Goal: Transaction & Acquisition: Download file/media

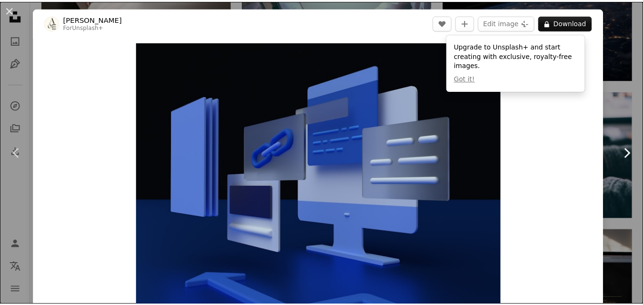
scroll to position [952, 0]
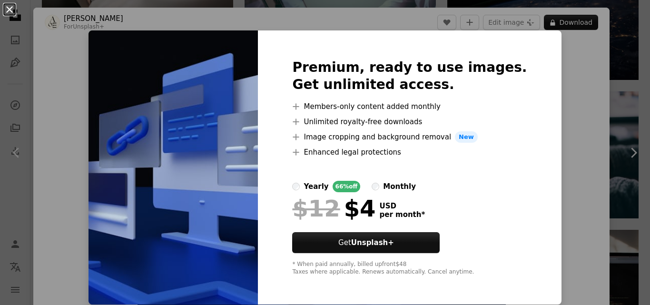
click at [10, 6] on button "An X shape" at bounding box center [9, 9] width 11 height 11
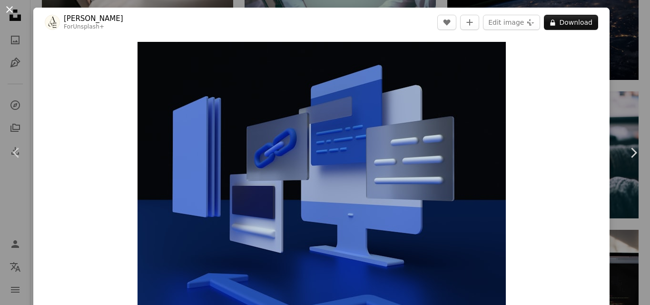
click at [12, 6] on button "An X shape" at bounding box center [9, 9] width 11 height 11
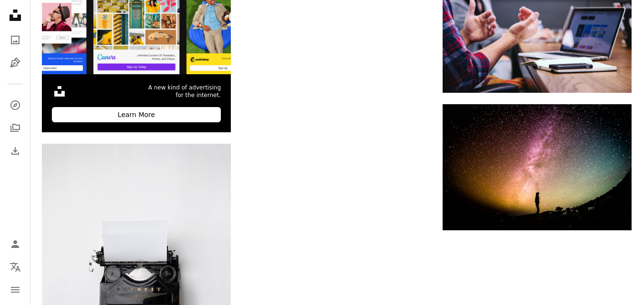
scroll to position [1951, 0]
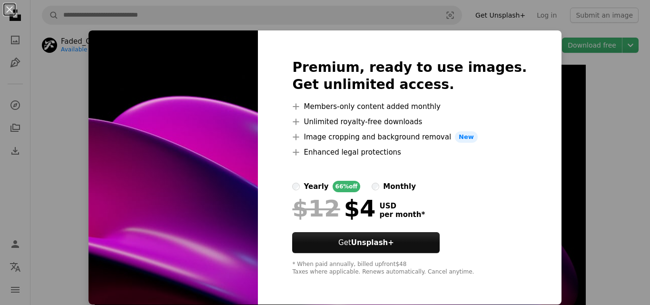
click at [586, 77] on div "An X shape Premium, ready to use images. Get unlimited access. A plus sign Memb…" at bounding box center [325, 152] width 650 height 305
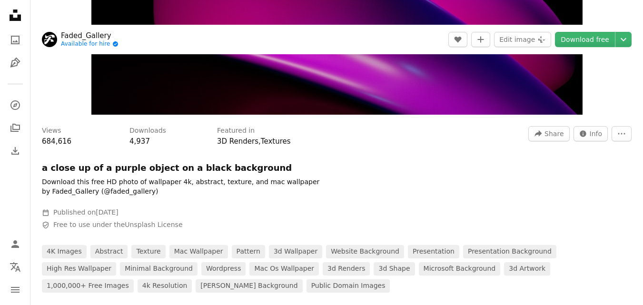
scroll to position [238, 0]
